Goal: Check status: Check status

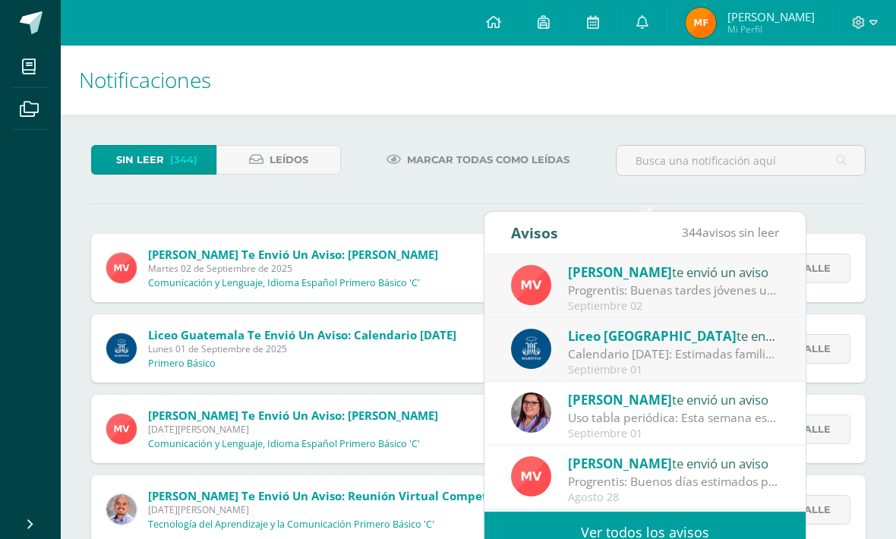
scroll to position [169, 0]
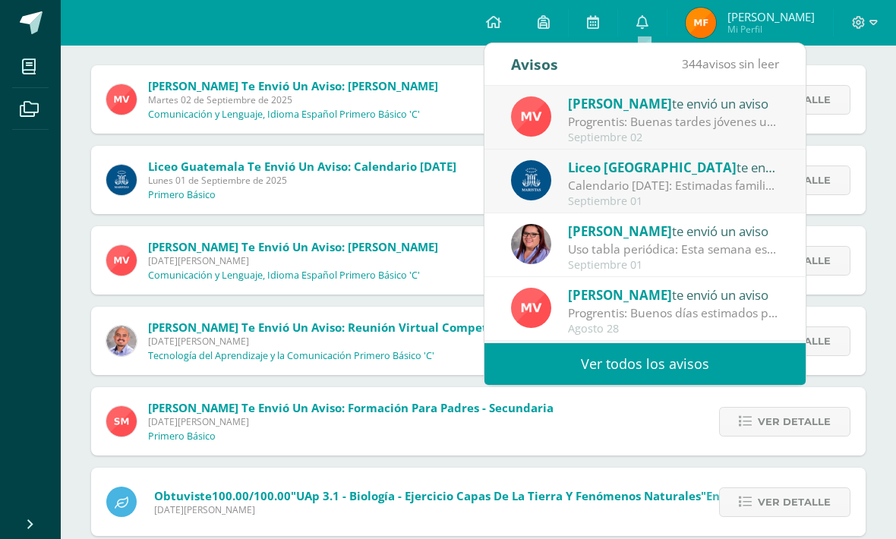
click at [713, 120] on div "Progrentis: Buenas tardes jóvenes un abrazo. El día de mañana traer su disposit…" at bounding box center [673, 121] width 211 height 17
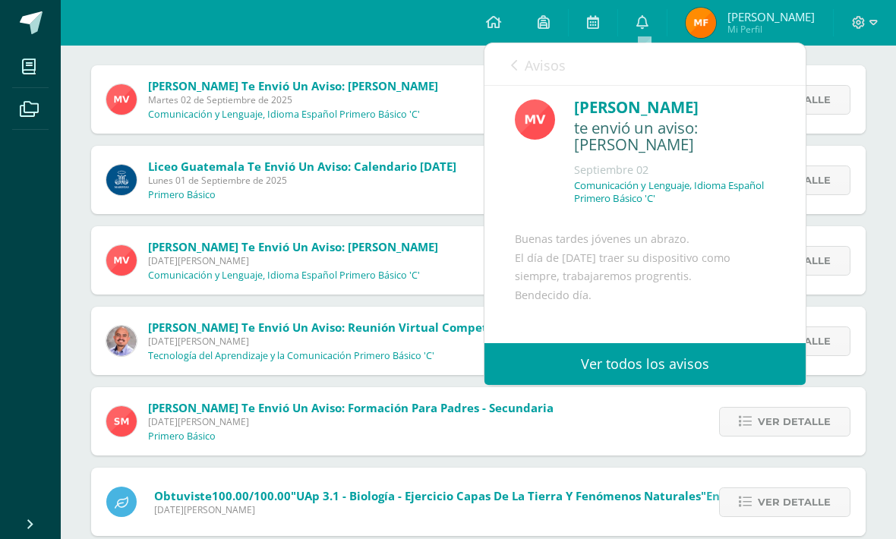
scroll to position [5, 0]
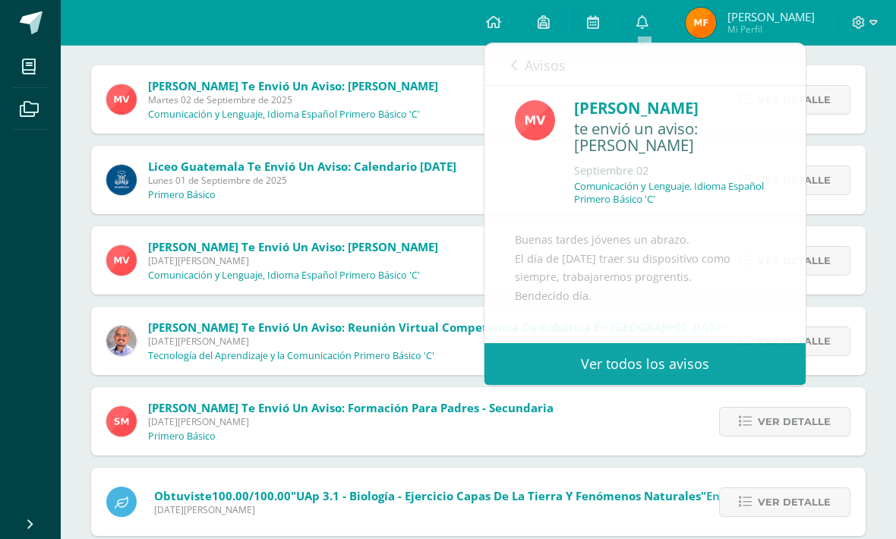
click at [492, 8] on link at bounding box center [494, 23] width 52 height 46
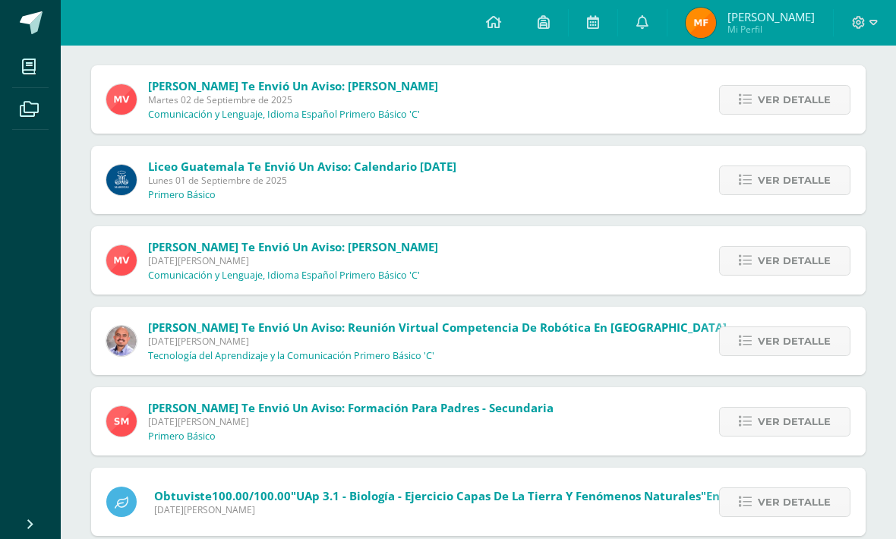
click at [498, 35] on link at bounding box center [494, 23] width 52 height 46
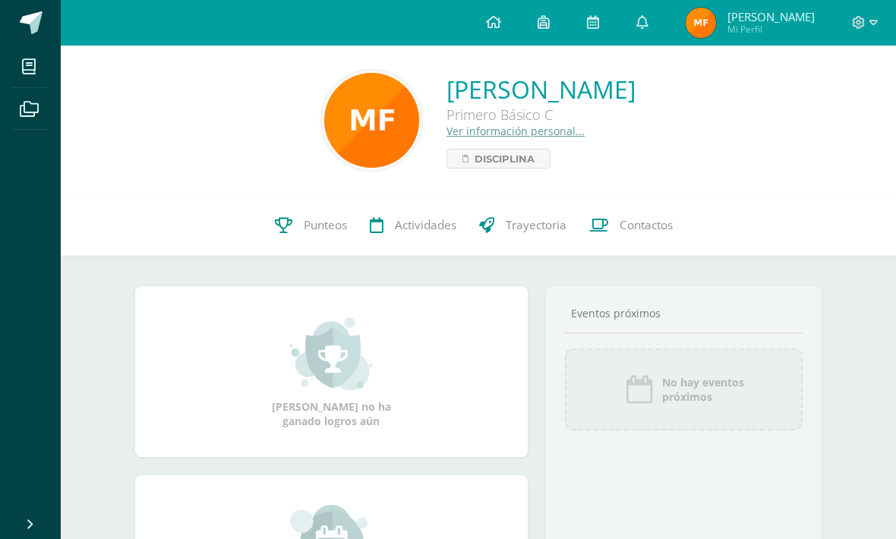
click at [320, 223] on span "Punteos" at bounding box center [325, 225] width 43 height 16
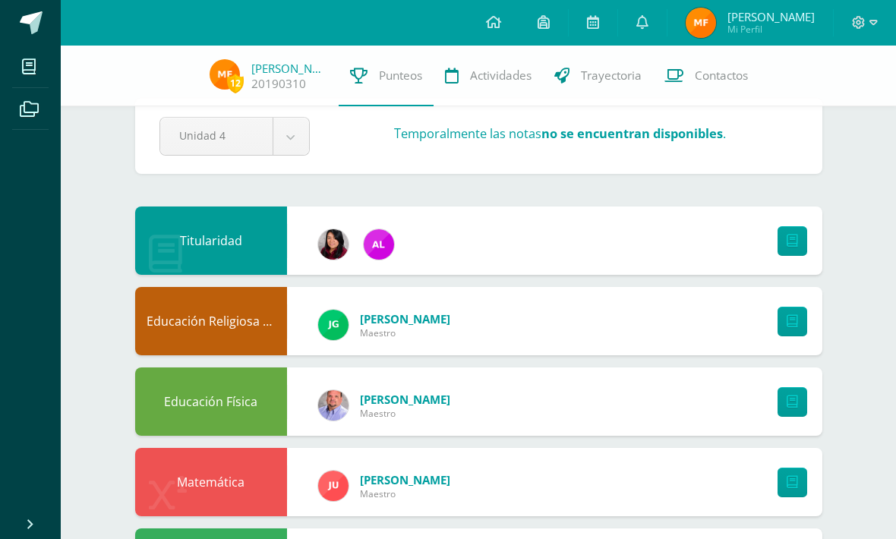
scroll to position [36, 0]
